Goal: Task Accomplishment & Management: Use online tool/utility

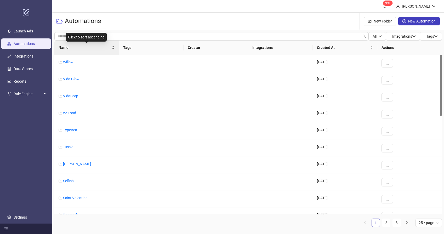
click at [73, 48] on span "Name" at bounding box center [85, 48] width 52 height 6
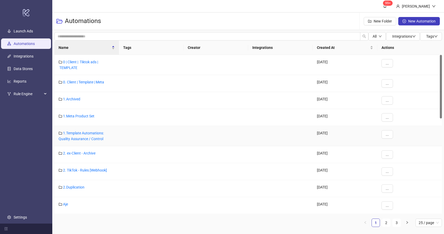
scroll to position [10, 0]
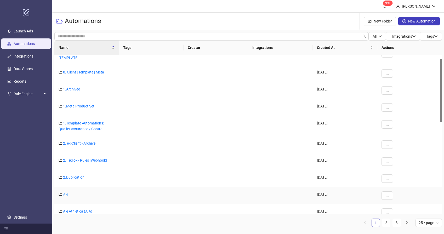
click at [67, 193] on link "Aje" at bounding box center [65, 194] width 5 height 4
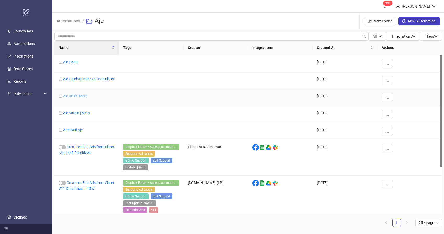
click at [75, 98] on link "Aje ROW | Meta" at bounding box center [75, 96] width 25 height 4
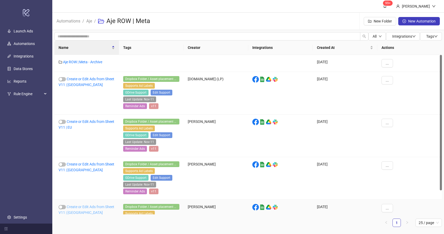
click at [79, 207] on link "Create or Edit Ads from Sheet V11 | [GEOGRAPHIC_DATA]" at bounding box center [87, 210] width 56 height 10
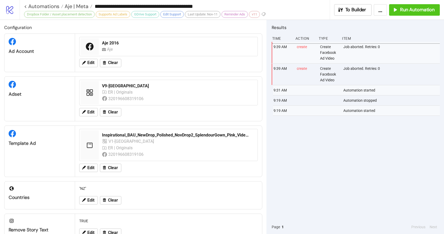
type input "**********"
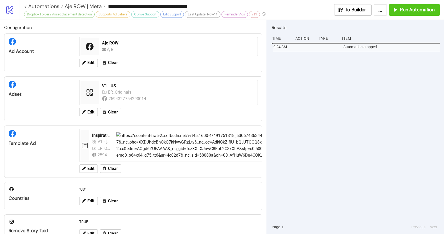
click at [398, 89] on div "9:24 AM Automation stopped" at bounding box center [355, 131] width 168 height 178
click at [412, 10] on span "Run Automation" at bounding box center [417, 10] width 34 height 6
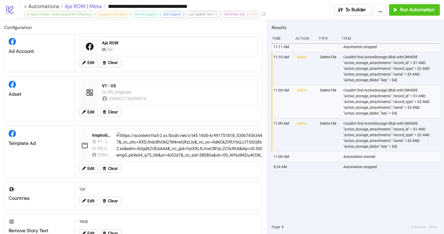
click at [91, 7] on span "Aje ROW | Meta" at bounding box center [82, 6] width 38 height 7
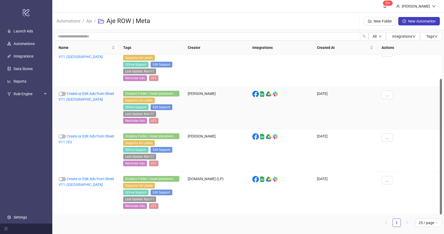
scroll to position [17, 0]
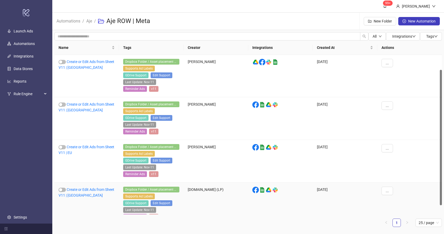
click at [79, 192] on div "Create or Edit Ads from Sheet V11 | [GEOGRAPHIC_DATA]" at bounding box center [86, 203] width 65 height 43
click at [81, 191] on link "Create or Edit Ads from Sheet V11 | [GEOGRAPHIC_DATA]" at bounding box center [87, 192] width 56 height 10
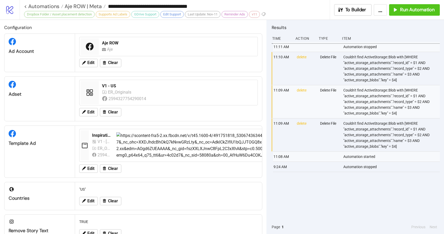
type input "**********"
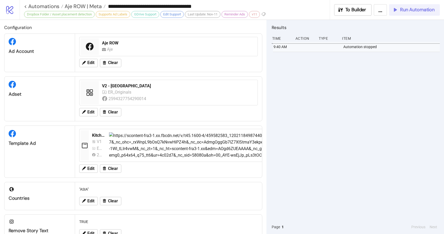
click at [405, 10] on span "Run Automation" at bounding box center [417, 10] width 34 height 6
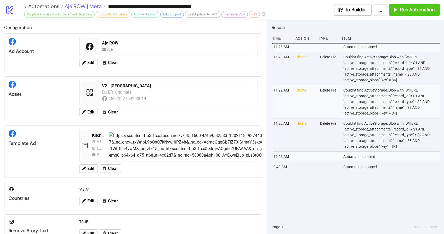
click at [77, 7] on span "Aje ROW | Meta" at bounding box center [82, 6] width 38 height 7
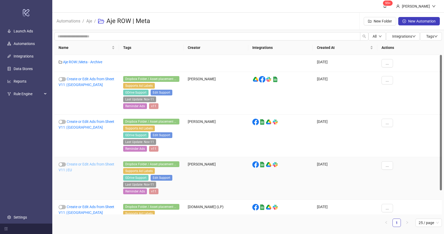
click at [80, 164] on link "Create or Edit Ads from Sheet V11 | EU" at bounding box center [87, 167] width 56 height 10
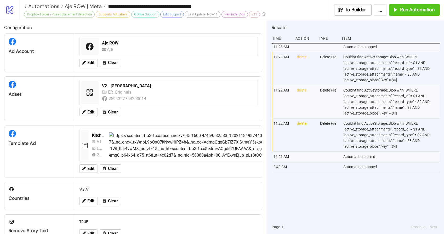
type input "**********"
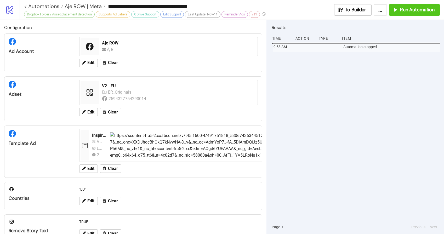
click at [339, 95] on div "9:58 AM Automation stopped" at bounding box center [355, 131] width 168 height 178
click at [423, 9] on span "Run Automation" at bounding box center [417, 10] width 34 height 6
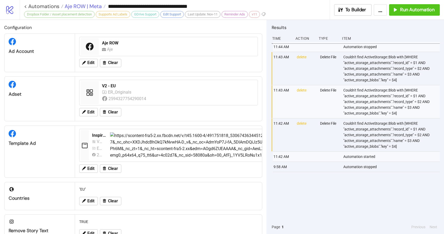
click at [79, 7] on span "Aje ROW | Meta" at bounding box center [82, 6] width 38 height 7
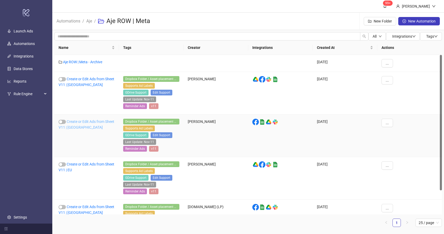
click at [83, 122] on link "Create or Edit Ads from Sheet V11 | [GEOGRAPHIC_DATA]" at bounding box center [87, 124] width 56 height 10
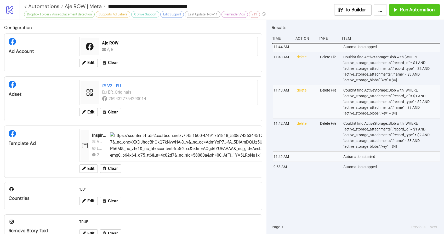
type input "**********"
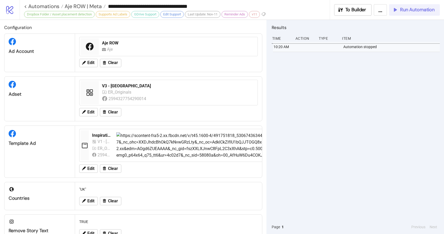
click at [407, 12] on span "Run Automation" at bounding box center [417, 10] width 34 height 6
